Goal: Download file/media

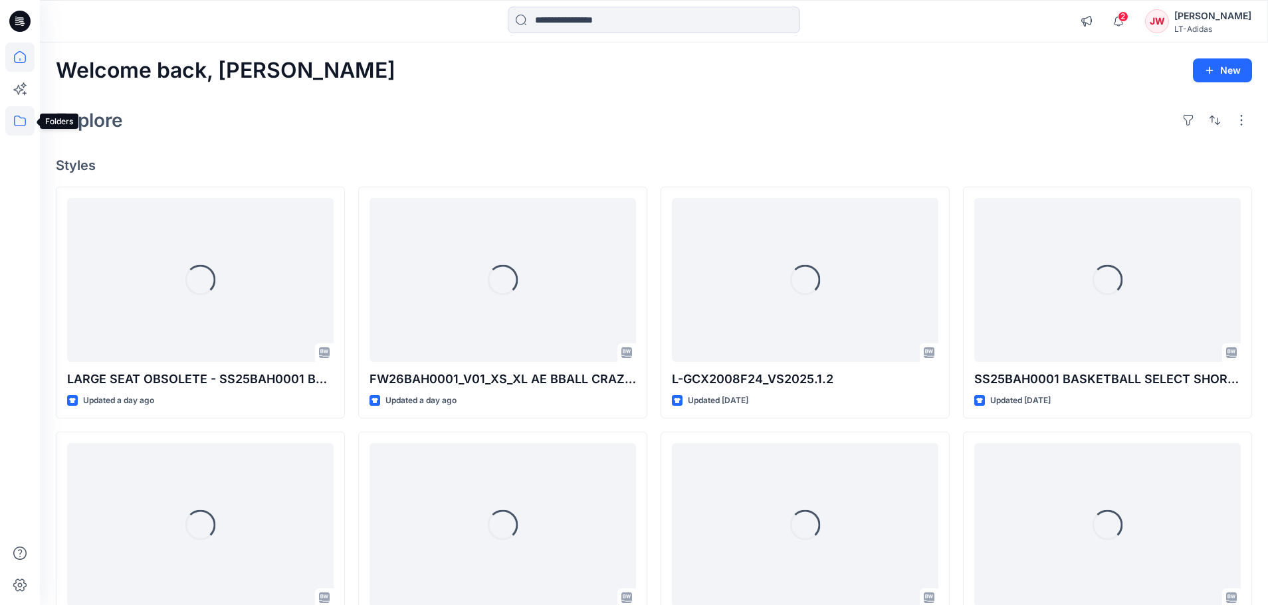
click at [18, 126] on icon at bounding box center [20, 121] width 12 height 11
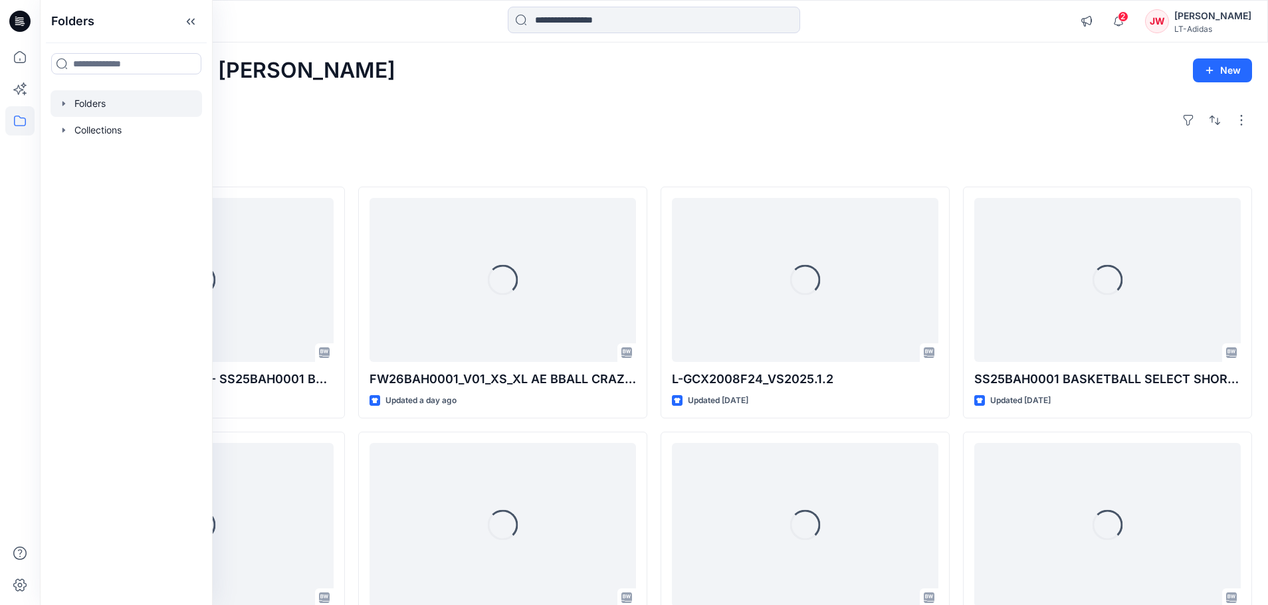
click at [104, 98] on div at bounding box center [125, 103] width 151 height 27
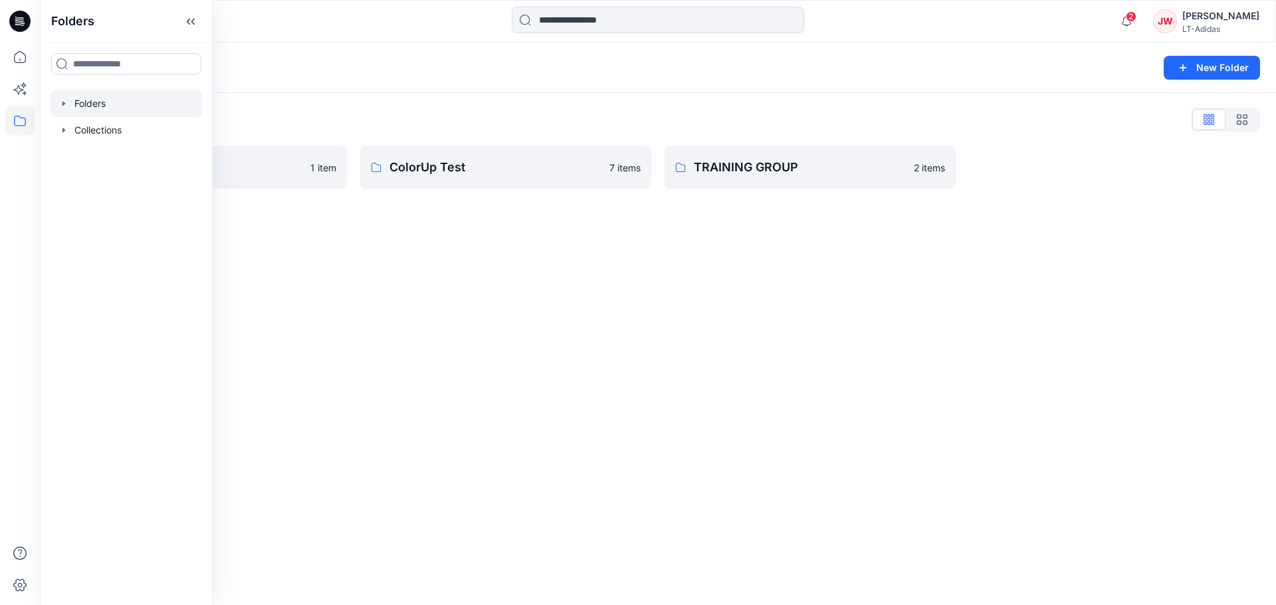
click at [626, 316] on div "Folders New Folder Folders List Block Library 1 item ColorUp Test 7 items TRAIN…" at bounding box center [658, 324] width 1236 height 563
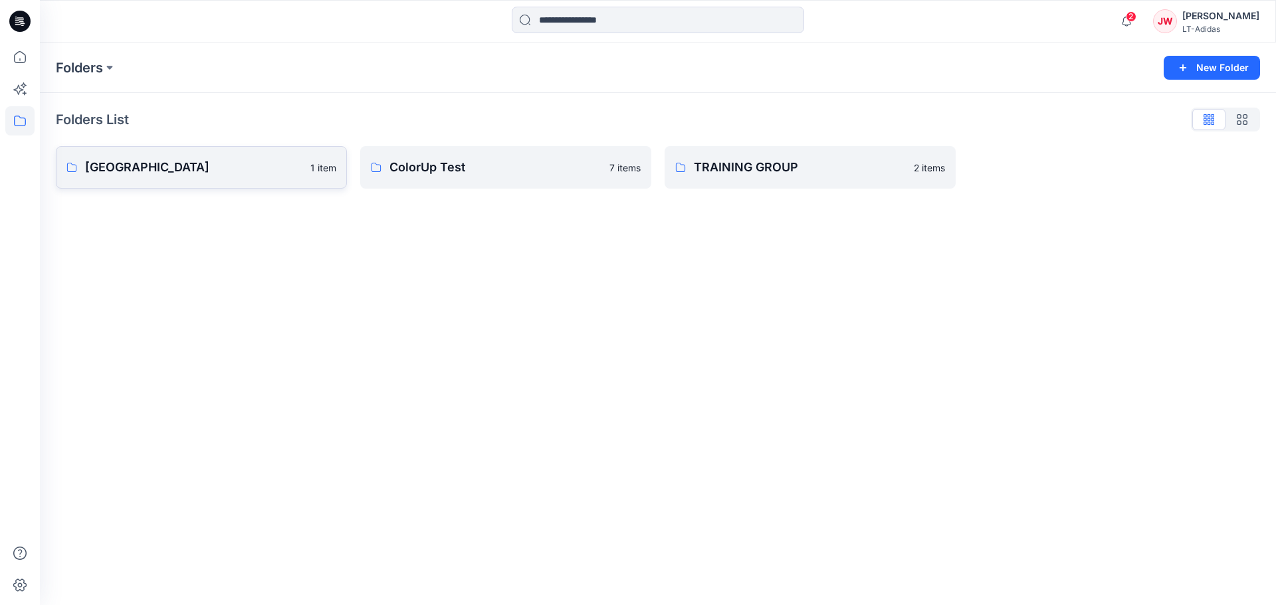
click at [177, 179] on link "Block Library 1 item" at bounding box center [201, 167] width 291 height 43
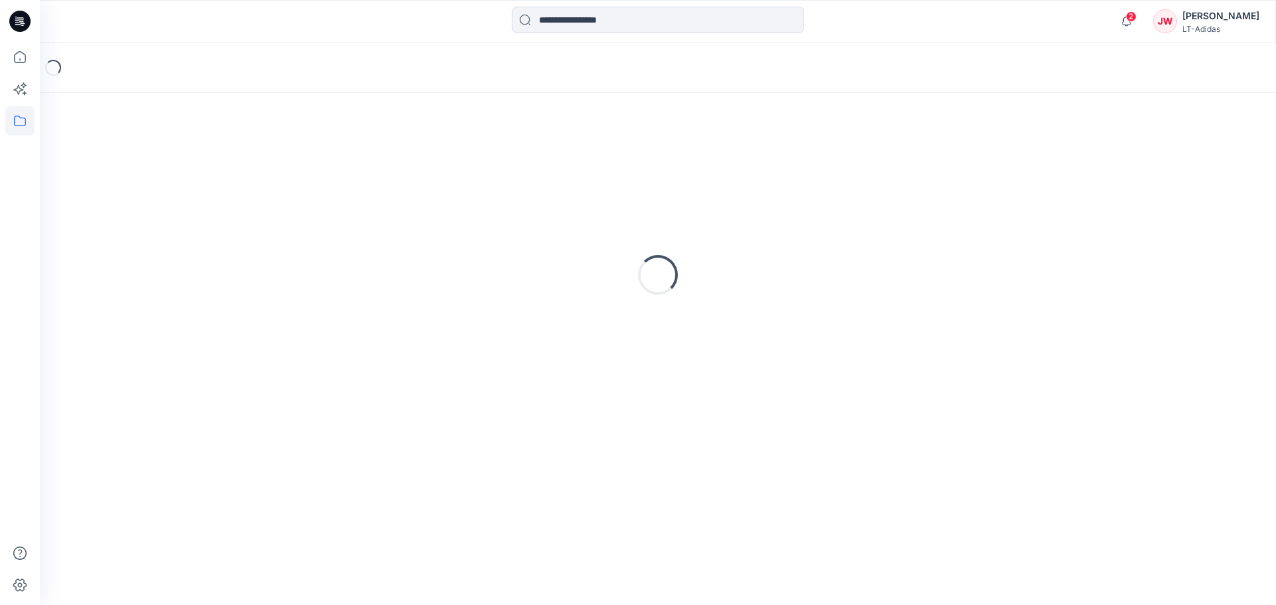
click at [177, 179] on div "Loading..." at bounding box center [658, 275] width 1204 height 332
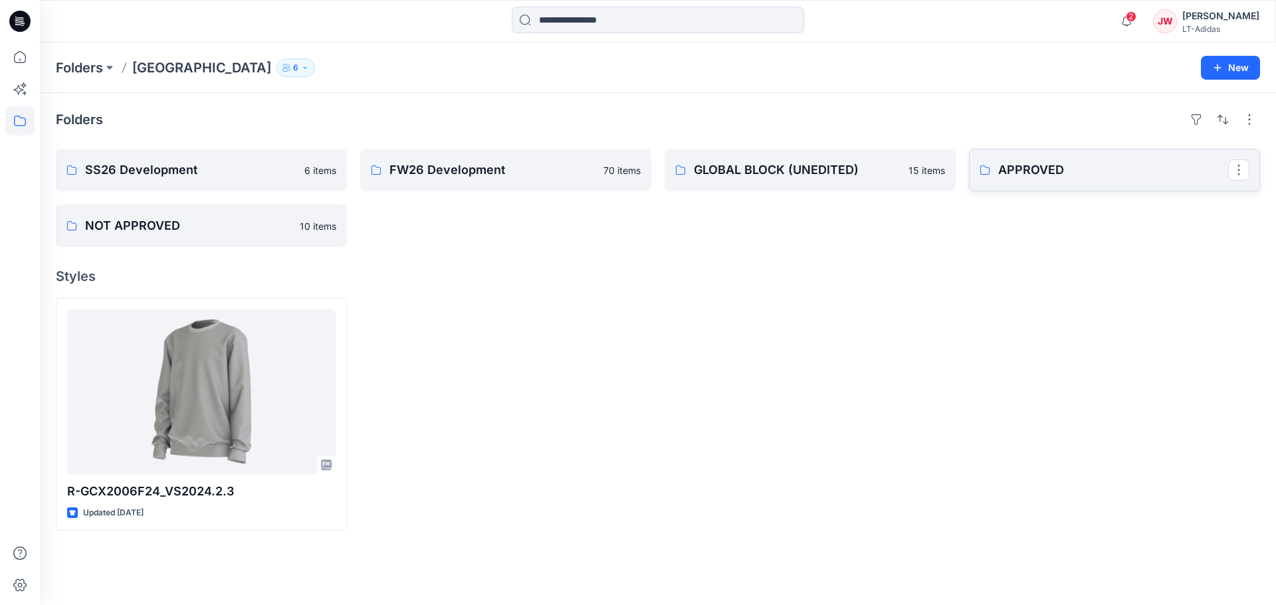
click at [1041, 177] on p "APPROVED" at bounding box center [1113, 170] width 230 height 19
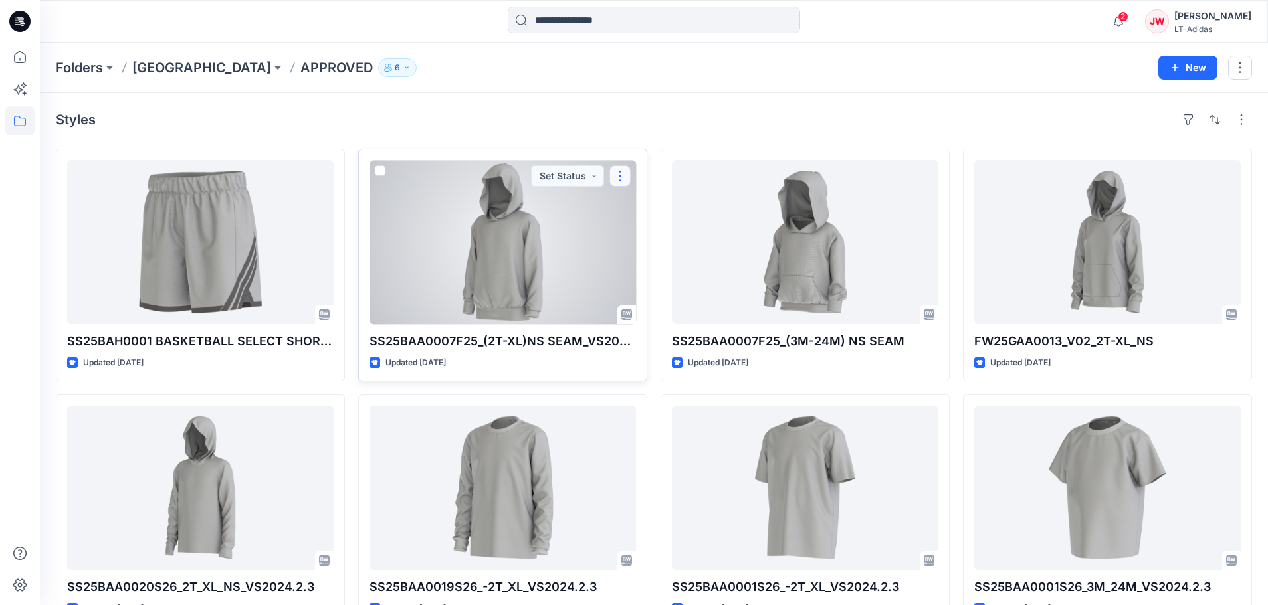
click at [627, 179] on button "button" at bounding box center [619, 175] width 21 height 21
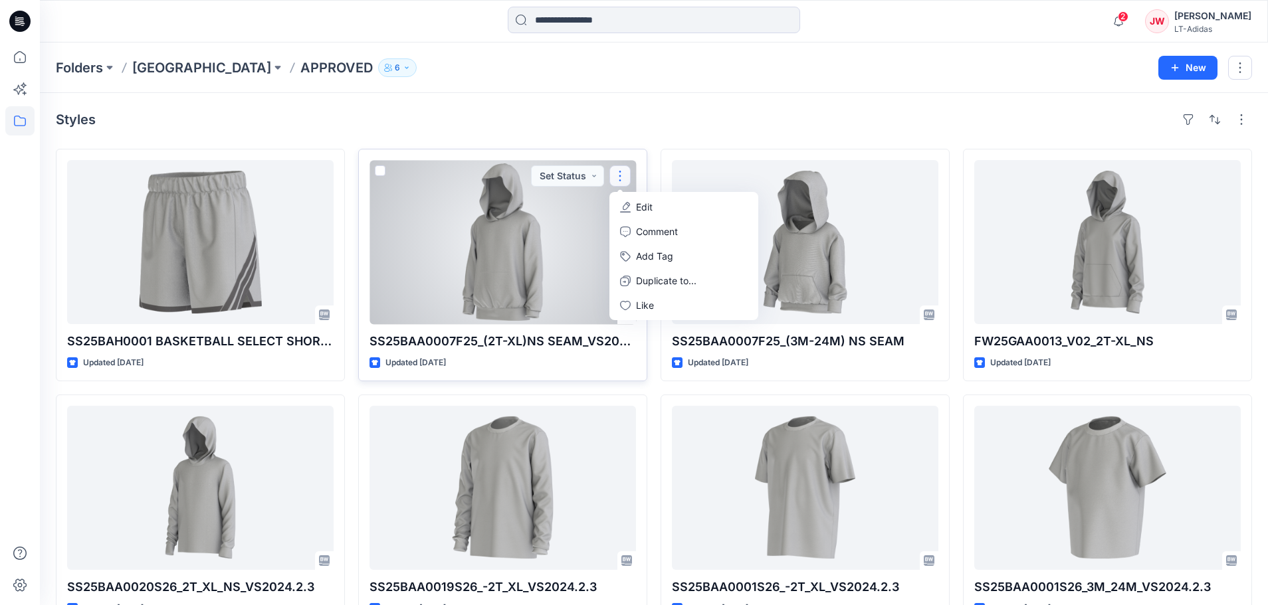
click at [554, 233] on div at bounding box center [502, 242] width 266 height 164
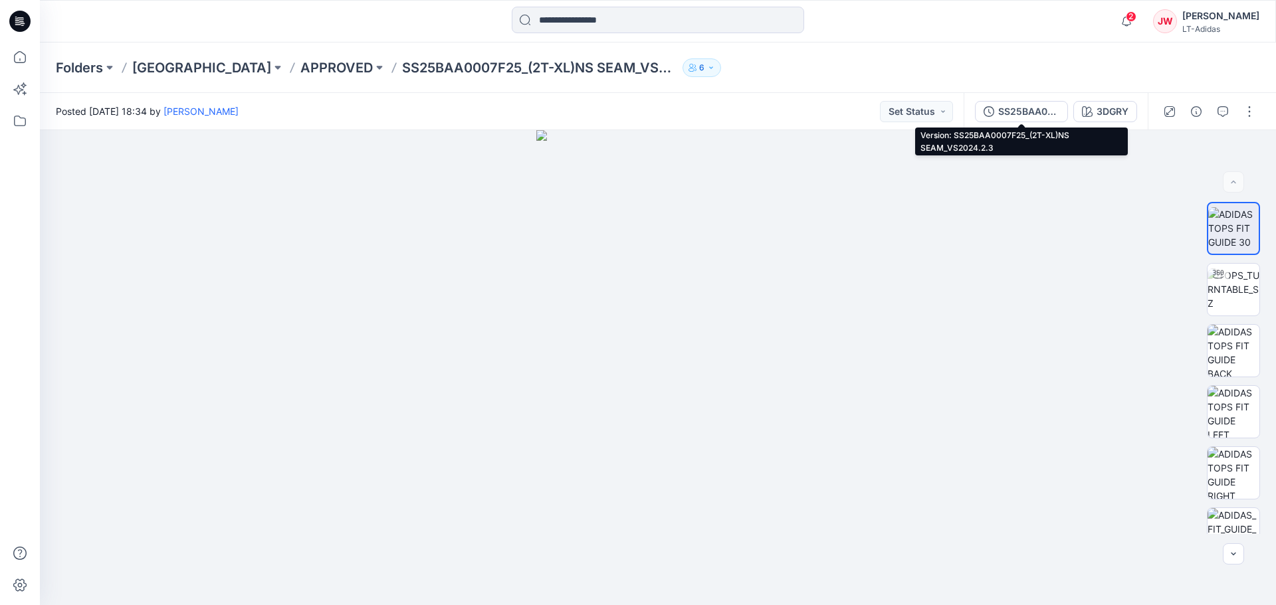
click at [1020, 119] on button "SS25BAA0007F25_(2T-XL)NS SEAM_VS2024.2.3" at bounding box center [1021, 111] width 93 height 21
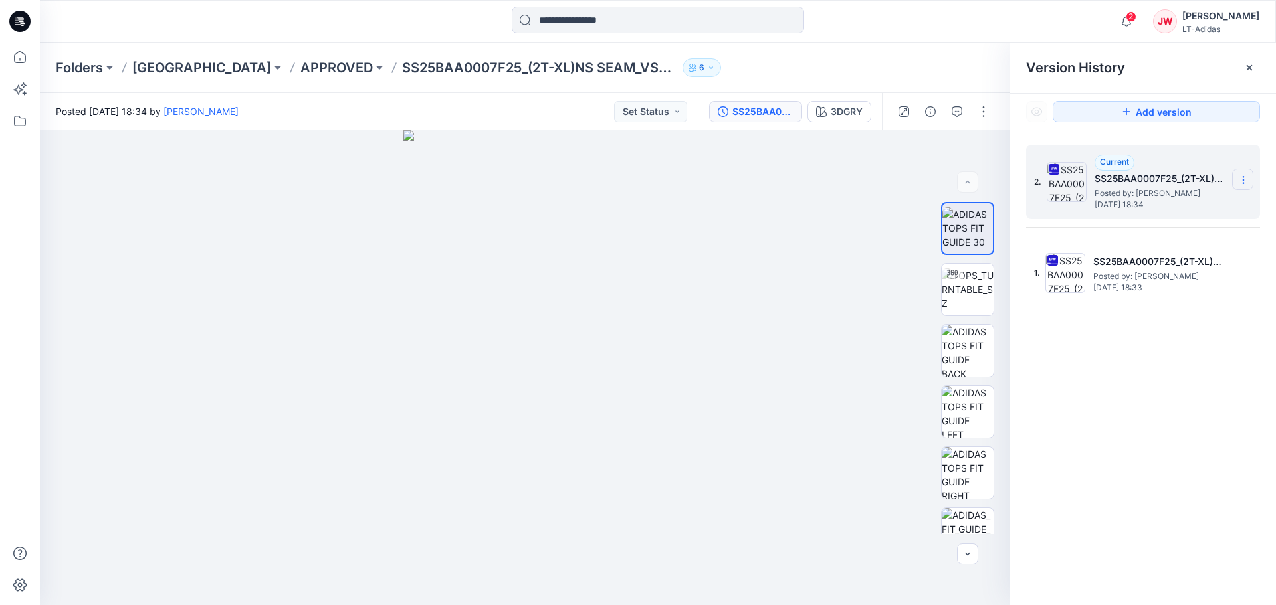
click at [1242, 179] on icon at bounding box center [1243, 180] width 11 height 11
click at [1200, 204] on span "Download Source BW File" at bounding box center [1175, 206] width 111 height 16
click at [626, 201] on img at bounding box center [524, 367] width 243 height 475
click at [1240, 66] on div at bounding box center [1248, 67] width 21 height 21
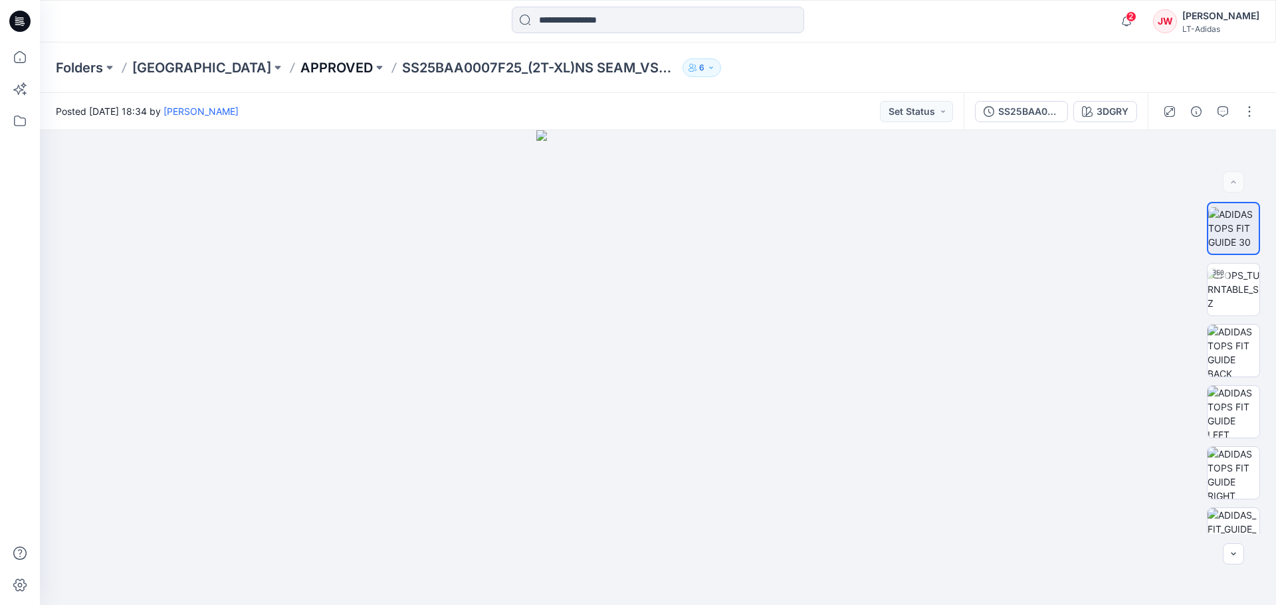
click at [300, 68] on p "APPROVED" at bounding box center [336, 67] width 72 height 19
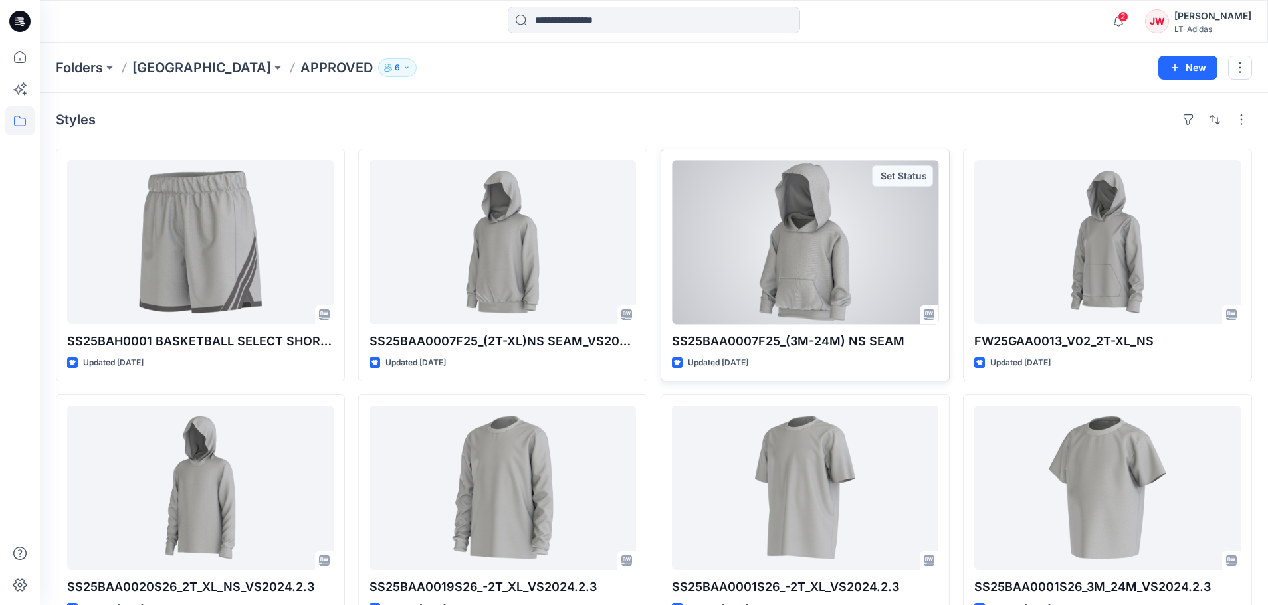
click at [896, 256] on div at bounding box center [805, 242] width 266 height 164
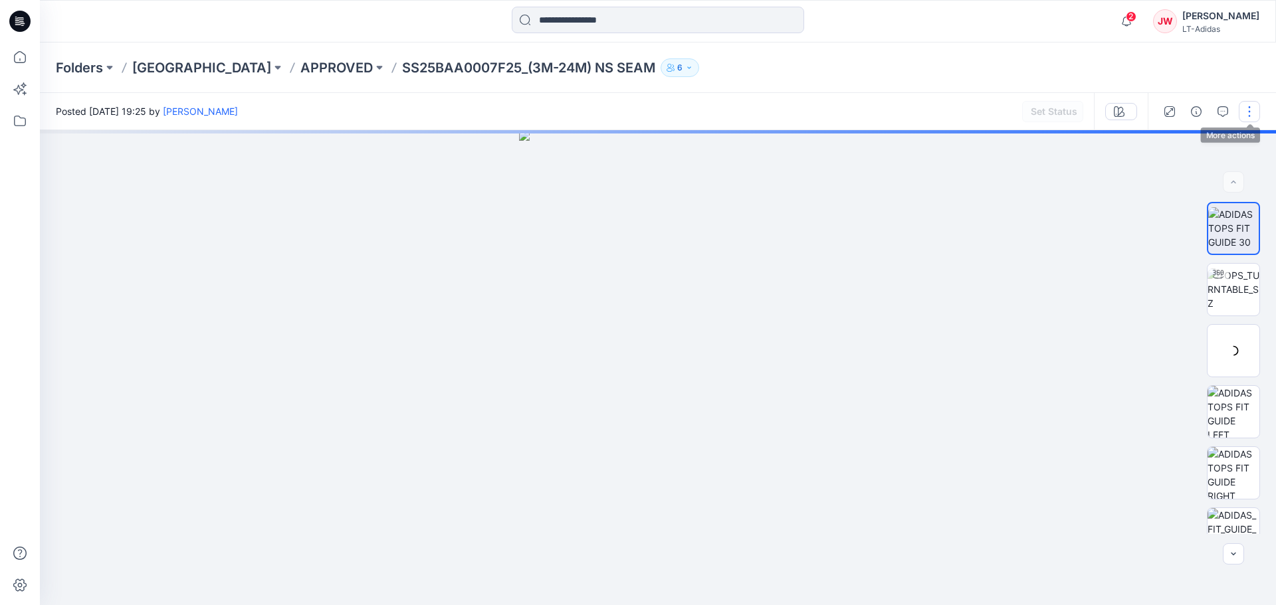
click at [1254, 117] on button "button" at bounding box center [1248, 111] width 21 height 21
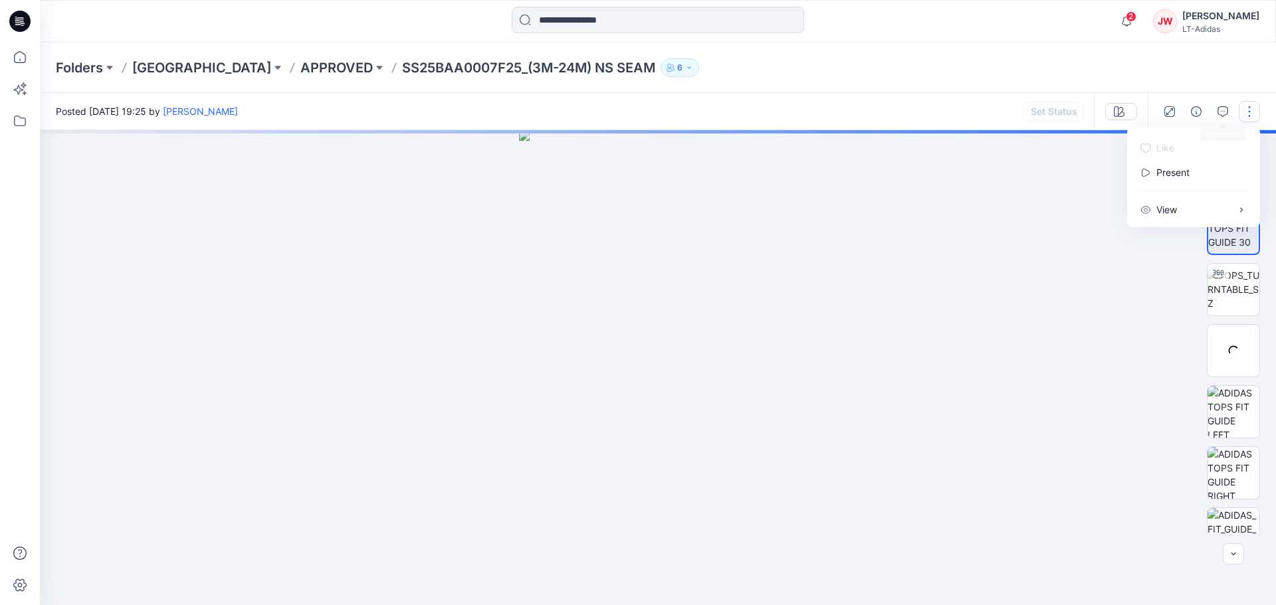
click at [1222, 74] on div "Folders Block Library APPROVED SS25BAA0007F25_(3M-24M) NS SEAM 6" at bounding box center [658, 68] width 1236 height 50
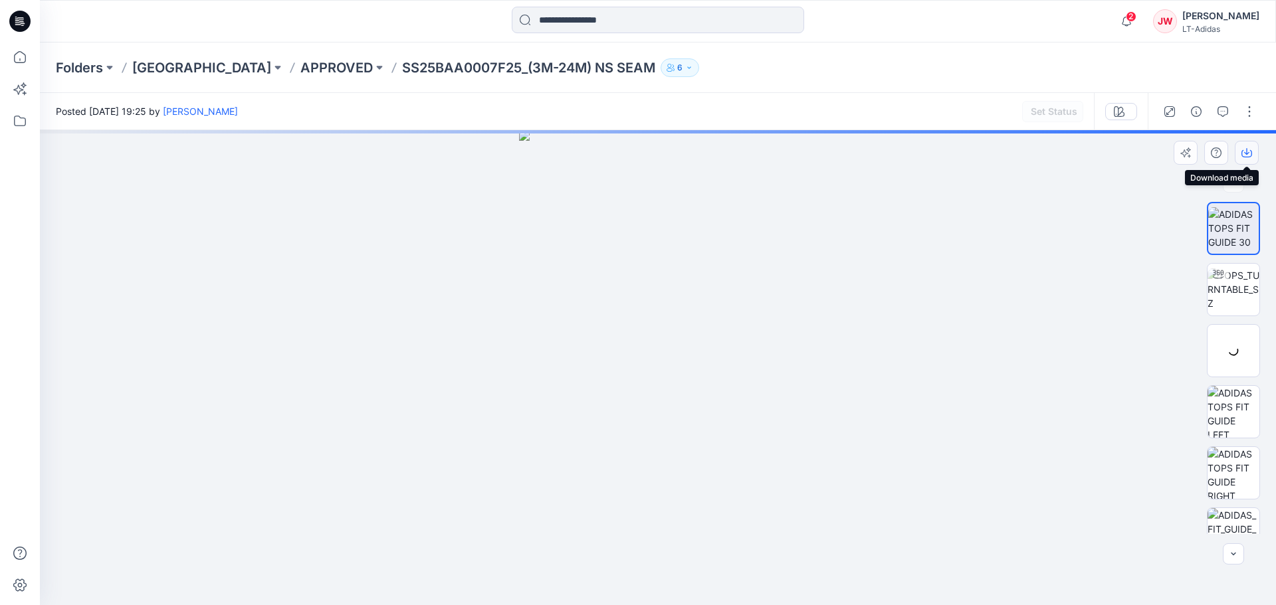
click at [1246, 152] on icon "button" at bounding box center [1246, 152] width 11 height 11
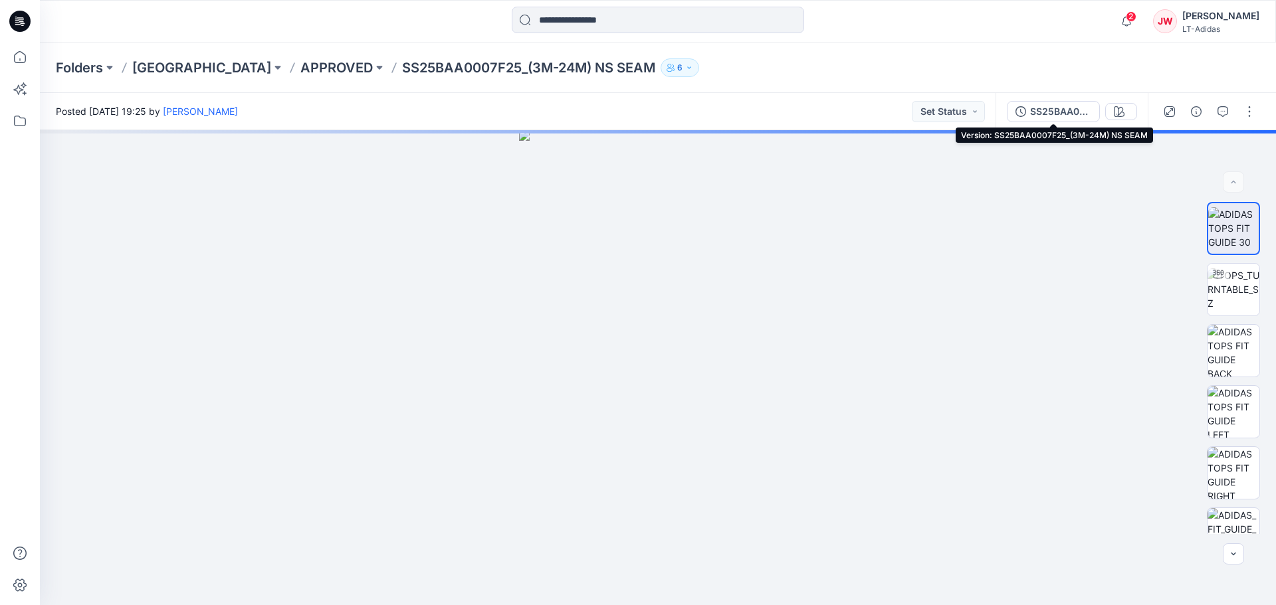
click at [1034, 112] on div "SS25BAA0007F25_(3M-24M) NS SEAM" at bounding box center [1060, 111] width 61 height 15
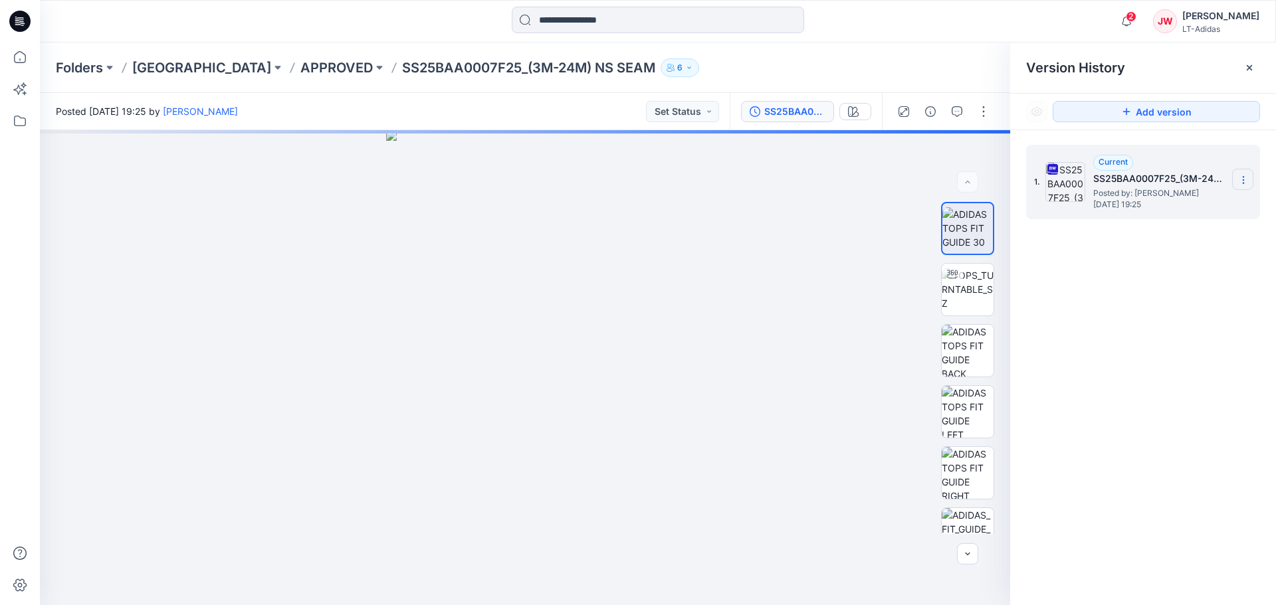
click at [1245, 183] on icon at bounding box center [1243, 180] width 11 height 11
click at [1214, 207] on span "Download Source BW File" at bounding box center [1175, 206] width 111 height 16
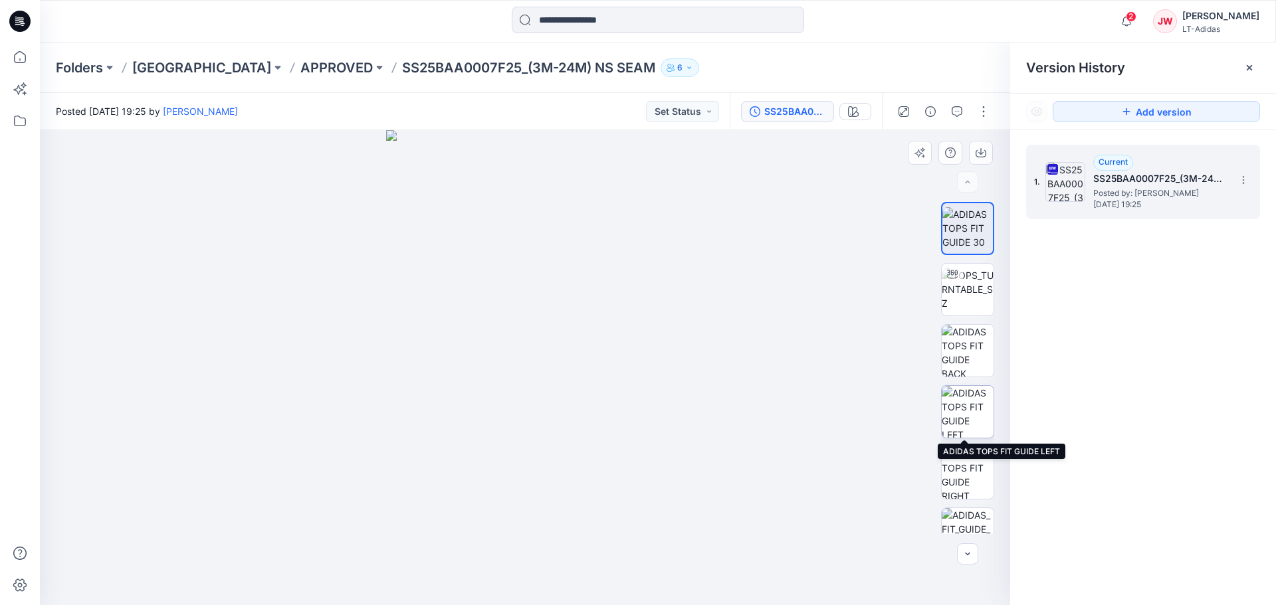
click at [988, 417] on img at bounding box center [967, 412] width 52 height 52
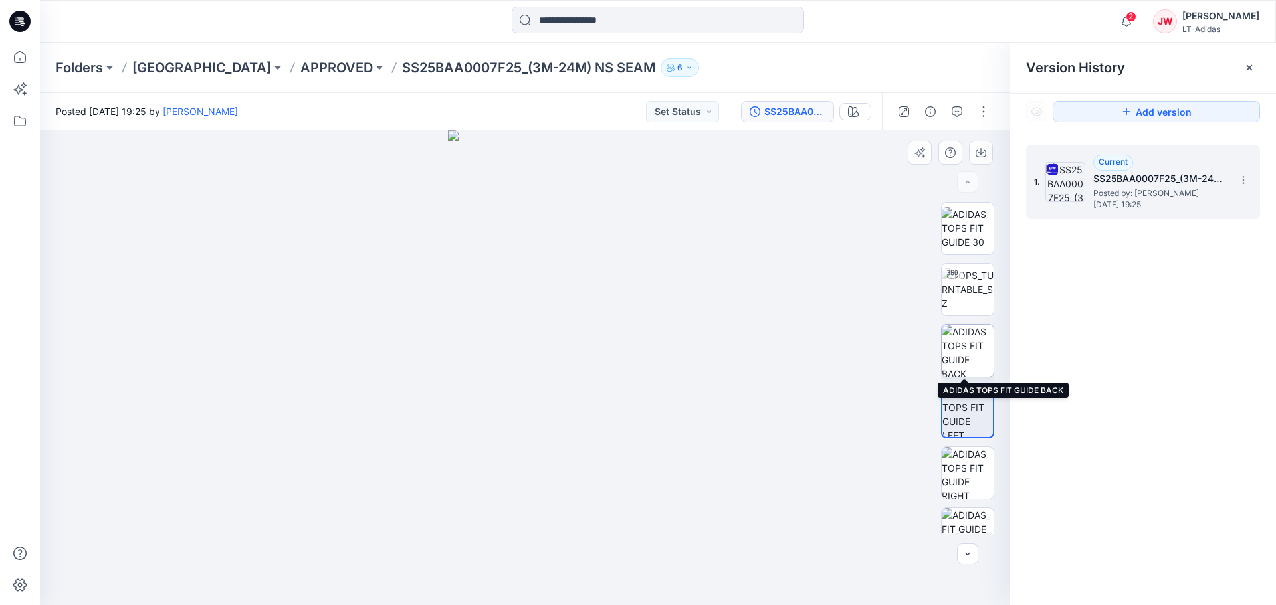
click at [973, 360] on img at bounding box center [967, 351] width 52 height 52
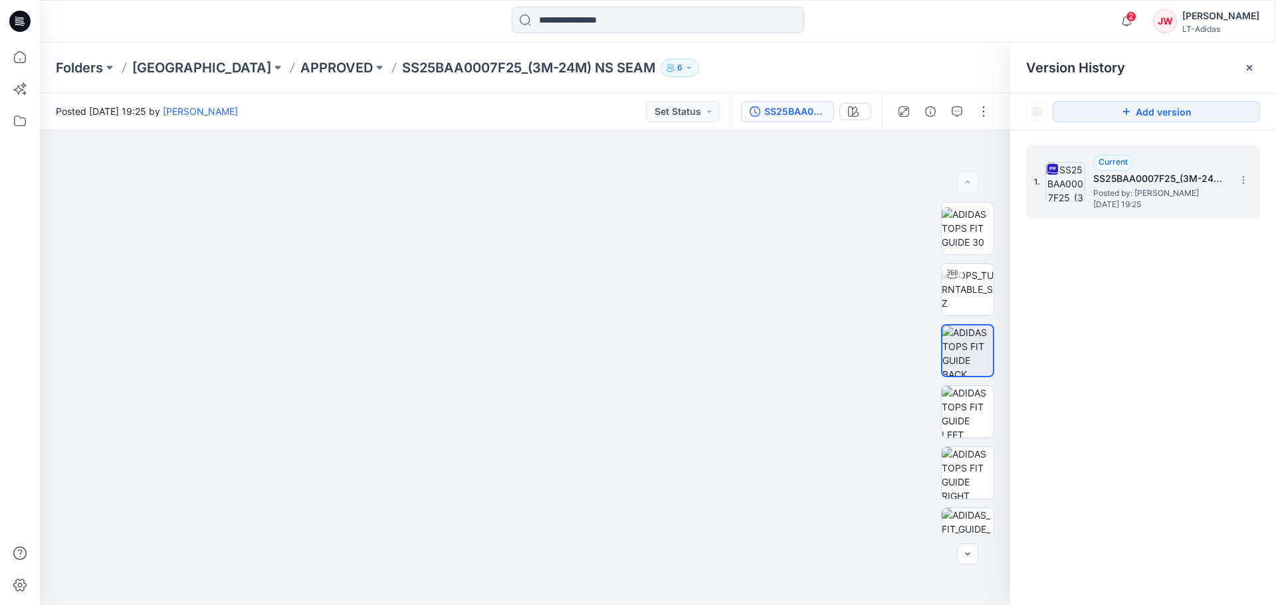
drag, startPoint x: 804, startPoint y: 332, endPoint x: 779, endPoint y: -18, distance: 350.3
drag, startPoint x: 389, startPoint y: 431, endPoint x: 581, endPoint y: 448, distance: 192.8
drag, startPoint x: 602, startPoint y: 401, endPoint x: 605, endPoint y: 472, distance: 71.2
drag, startPoint x: 597, startPoint y: 371, endPoint x: 599, endPoint y: 479, distance: 108.3
drag, startPoint x: 599, startPoint y: 448, endPoint x: 589, endPoint y: 405, distance: 45.0
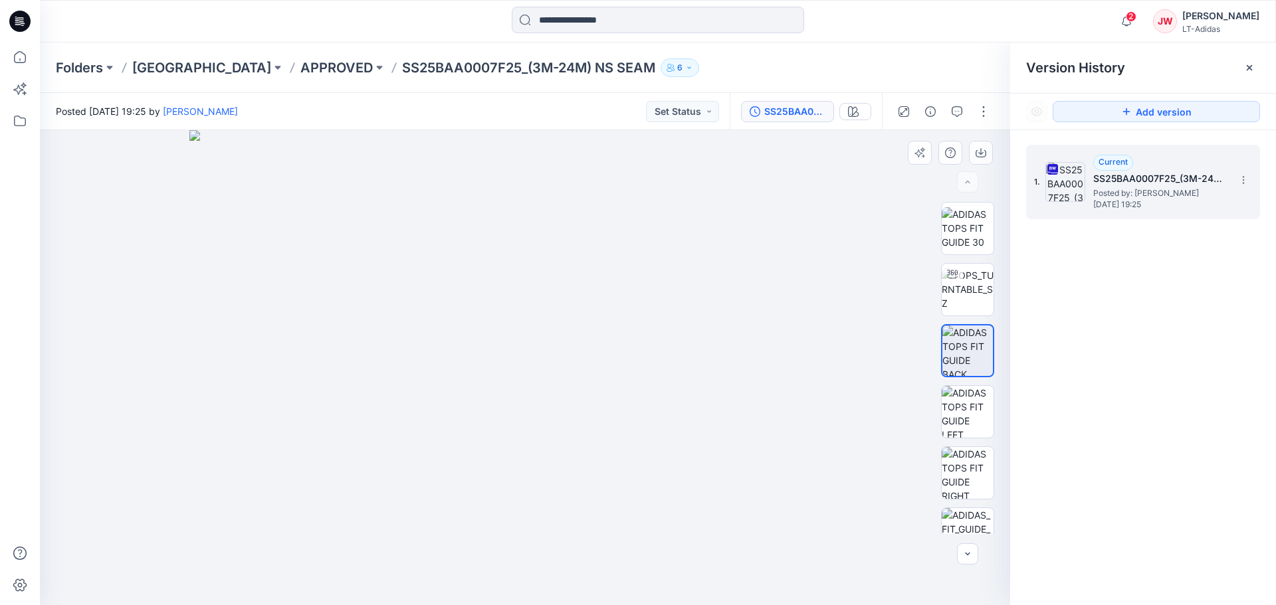
drag, startPoint x: 587, startPoint y: 340, endPoint x: 588, endPoint y: 513, distance: 172.7
drag, startPoint x: 582, startPoint y: 500, endPoint x: 555, endPoint y: 195, distance: 306.2
drag, startPoint x: 531, startPoint y: 330, endPoint x: 535, endPoint y: 221, distance: 109.0
drag, startPoint x: 676, startPoint y: 343, endPoint x: 678, endPoint y: 280, distance: 62.5
drag, startPoint x: 669, startPoint y: 289, endPoint x: 622, endPoint y: 290, distance: 47.2
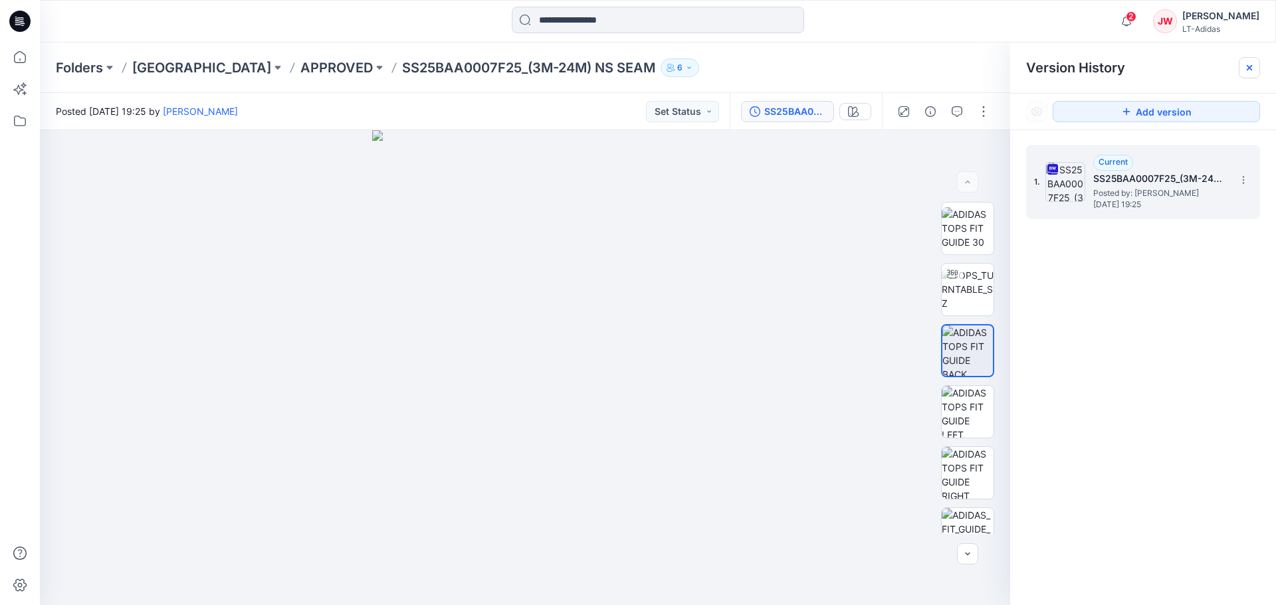
click at [1244, 63] on icon at bounding box center [1249, 67] width 11 height 11
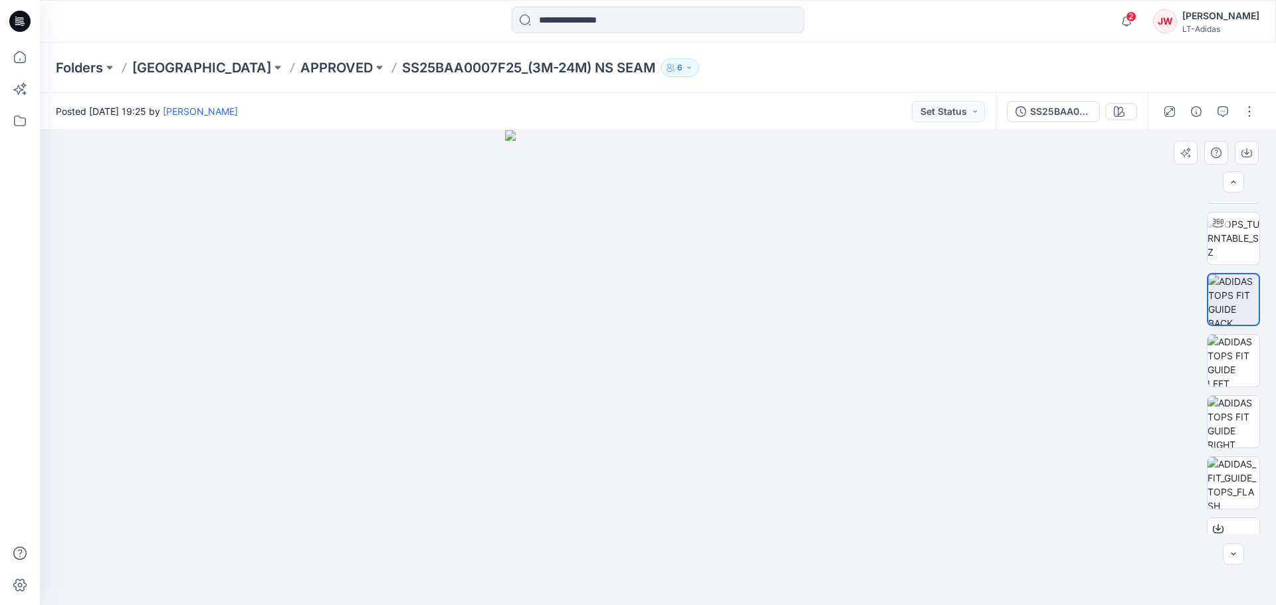
scroll to position [88, 0]
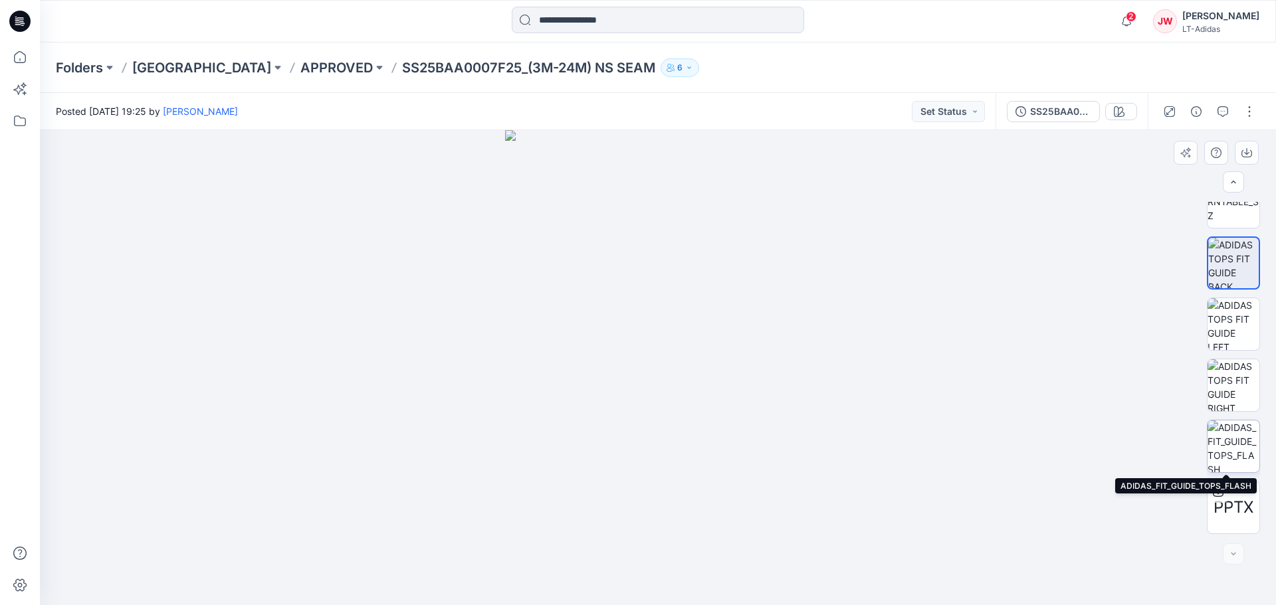
click at [1228, 446] on img at bounding box center [1233, 447] width 52 height 52
